Goal: Task Accomplishment & Management: Manage account settings

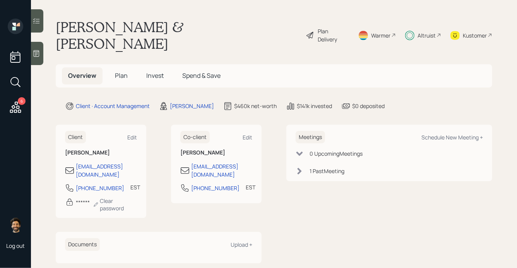
click at [143, 67] on h5 "Invest" at bounding box center [155, 75] width 30 height 17
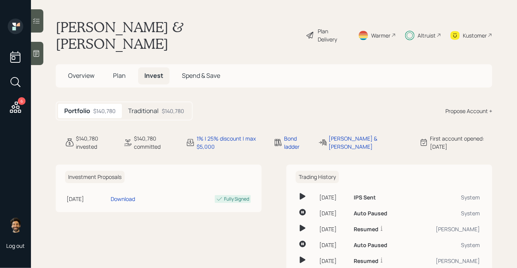
click at [149, 104] on div "Traditional $140,780" at bounding box center [156, 111] width 68 height 14
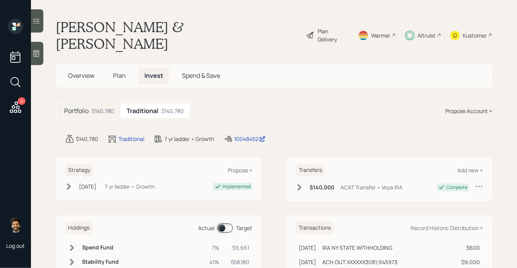
click at [116, 71] on span "Plan" at bounding box center [119, 75] width 13 height 9
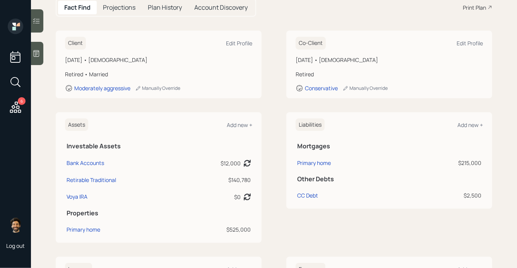
scroll to position [104, 0]
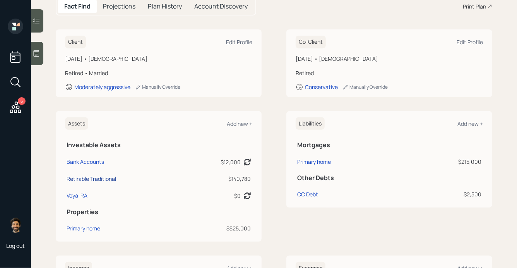
click at [97, 174] on div "Retirable Traditional" at bounding box center [92, 178] width 50 height 8
select select "ira"
select select "balanced"
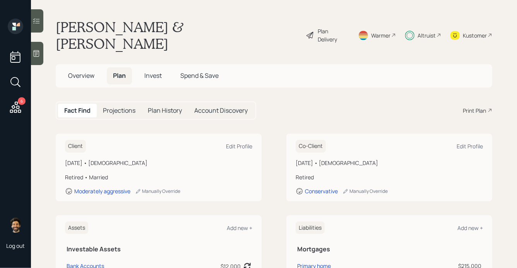
click at [325, 27] on div "Plan Delivery" at bounding box center [333, 35] width 31 height 16
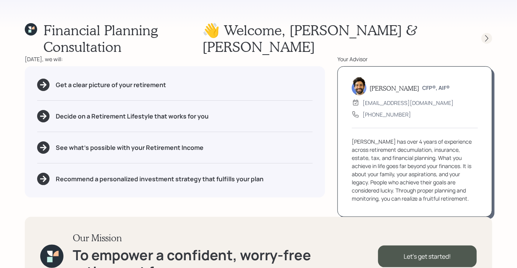
click at [490, 34] on icon at bounding box center [487, 38] width 8 height 8
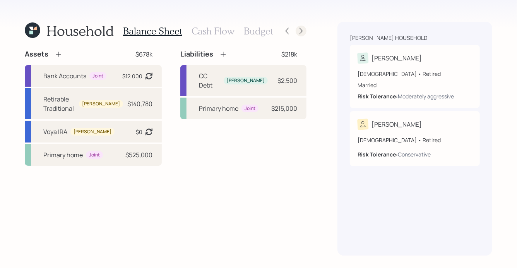
click at [299, 27] on icon at bounding box center [301, 31] width 8 height 8
